Goal: Task Accomplishment & Management: Use online tool/utility

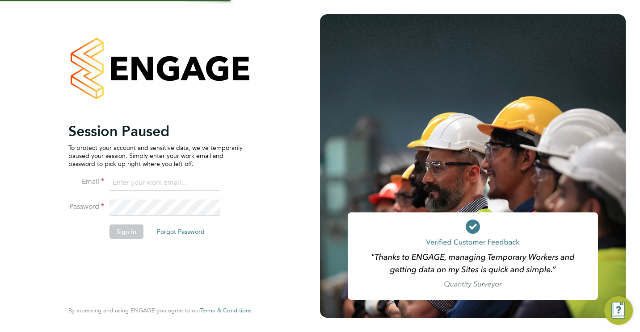
type input "jamesc@educationmattersgroup.co.uk"
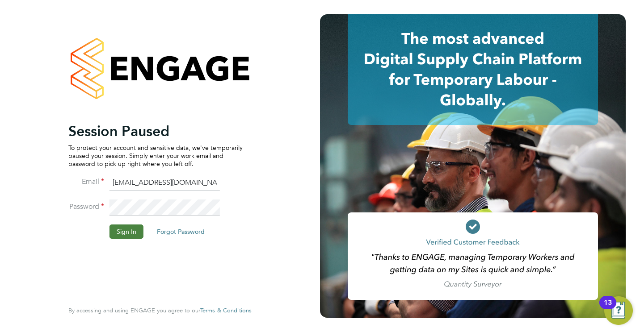
click at [133, 234] on button "Sign In" at bounding box center [126, 232] width 34 height 14
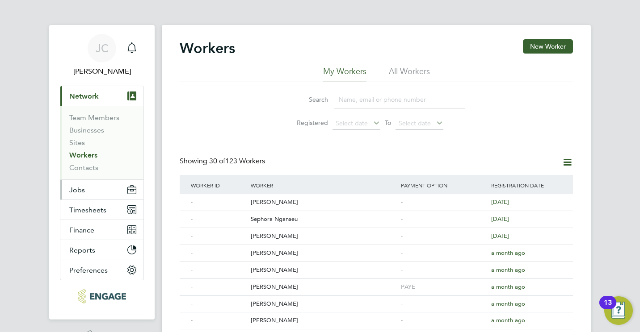
click at [84, 189] on button "Jobs" at bounding box center [101, 190] width 83 height 20
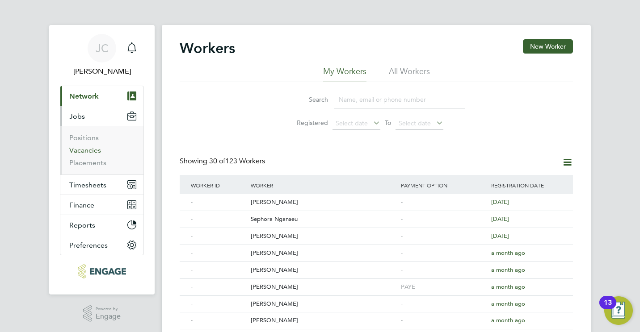
click at [91, 150] on link "Vacancies" at bounding box center [85, 150] width 32 height 8
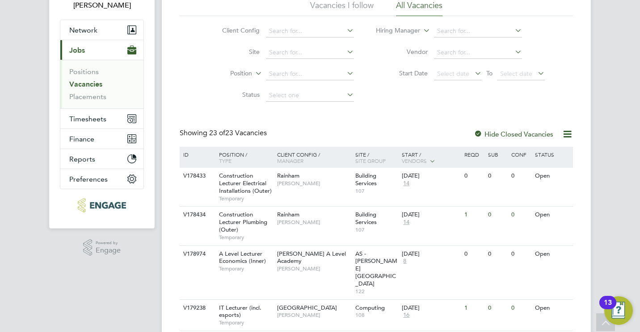
scroll to position [71, 0]
